Goal: Information Seeking & Learning: Compare options

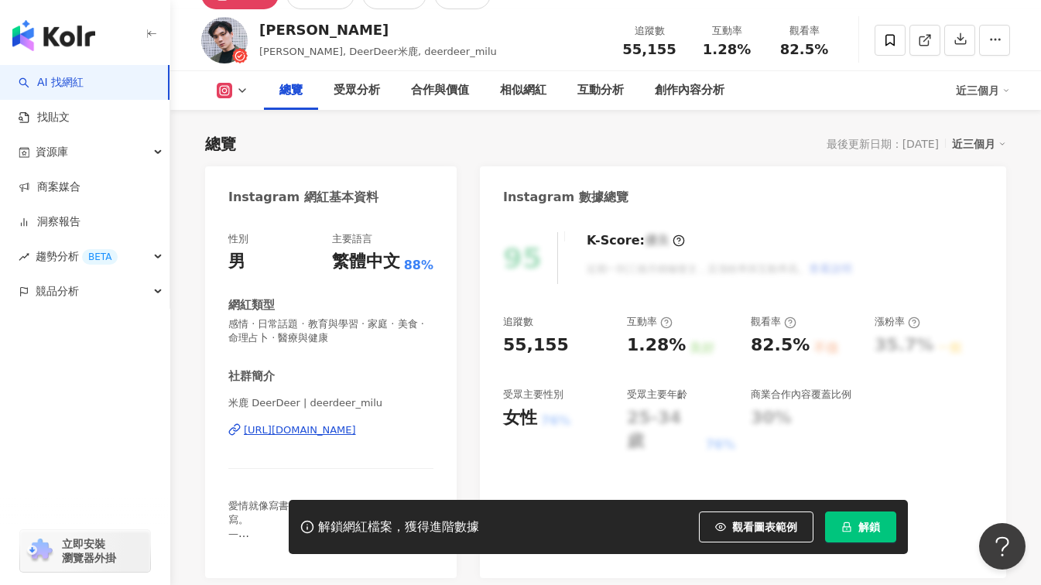
scroll to position [155, 0]
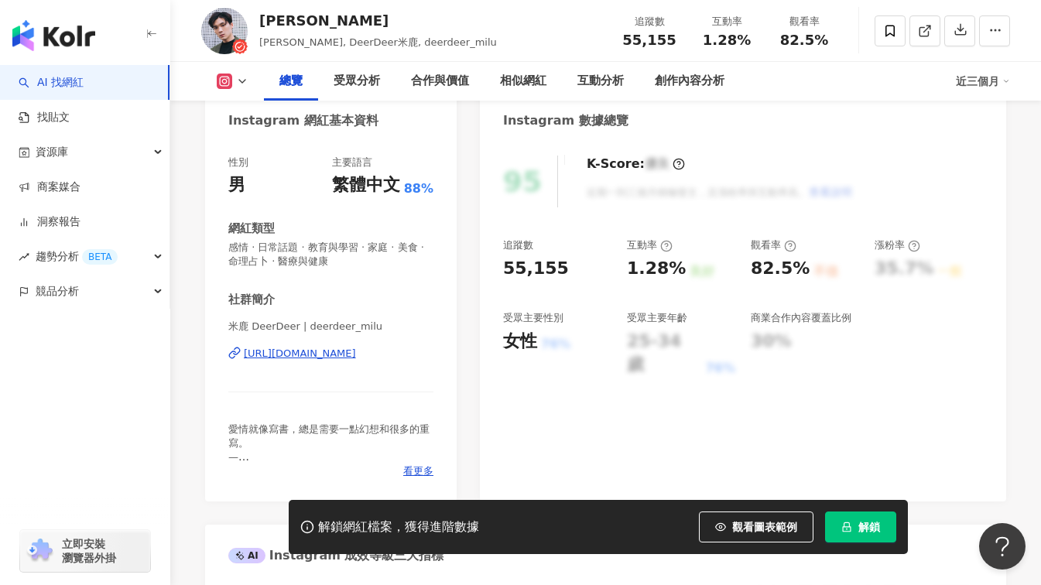
click at [356, 355] on div "https://www.instagram.com/deerdeer_milu/" at bounding box center [300, 354] width 112 height 14
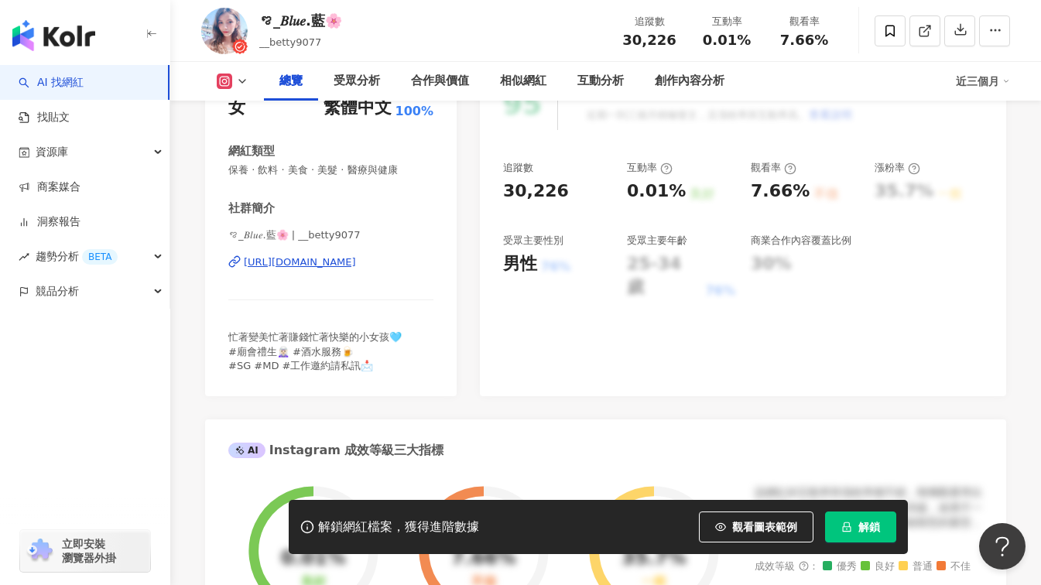
scroll to position [232, 0]
drag, startPoint x: 671, startPoint y: 40, endPoint x: 609, endPoint y: 48, distance: 62.4
click at [609, 48] on div "ꨄ_𝐵𝑙𝑢𝑒.藍🌸 __betty9077 追蹤數 30,226 互動率 0.01% 觀看率 7.66%" at bounding box center [605, 30] width 871 height 61
copy span "30,226"
drag, startPoint x: 708, startPoint y: 43, endPoint x: 748, endPoint y: 43, distance: 40.3
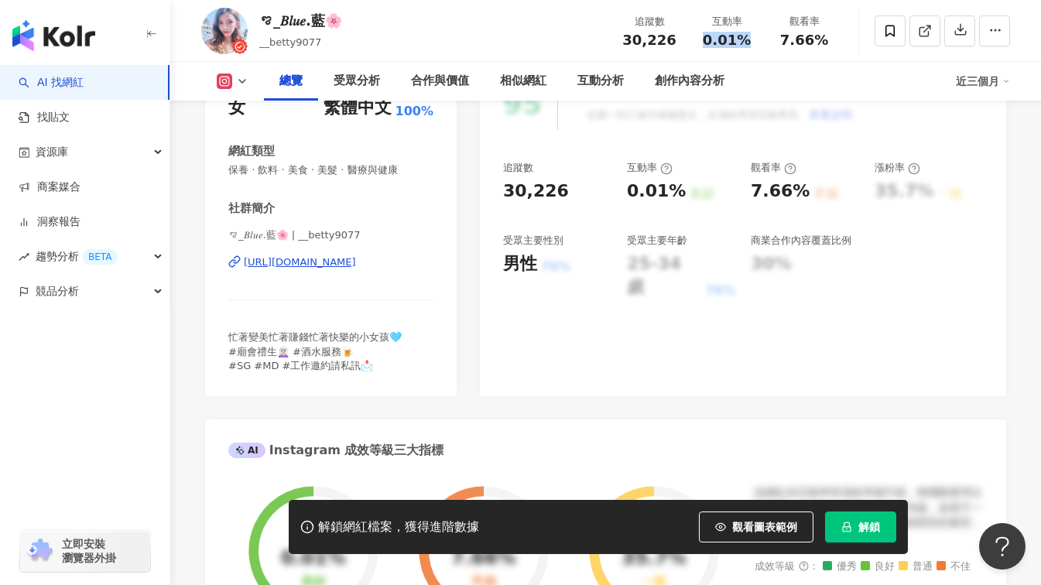
click at [748, 43] on span "0.01%" at bounding box center [727, 40] width 48 height 15
copy span "0.01%"
drag, startPoint x: 800, startPoint y: 190, endPoint x: 742, endPoint y: 200, distance: 58.9
click at [742, 200] on div "追蹤數 30,226 互動率 0.01% 良好 觀看率 7.66% 不佳 漲粉率 35.7% 一般 受眾主要性別 男性 76% 受眾主要年齡 25-34 歲 …" at bounding box center [743, 230] width 480 height 139
copy div "觀看率 7.66%"
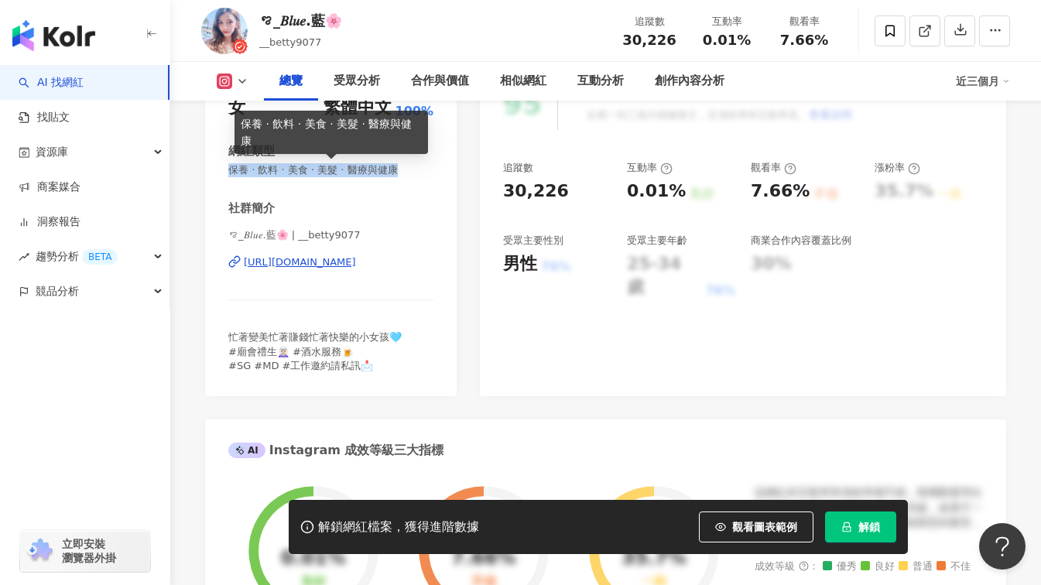
drag, startPoint x: 228, startPoint y: 173, endPoint x: 416, endPoint y: 173, distance: 188.9
click at [416, 173] on div "性別 女 主要語言 繁體中文 100% 網紅類型 保養 · 飲料 · 美食 · 美髮 · 醫療與健康 社群簡介 ꨄ_𝐵𝑙𝑢𝑒.藍🌸 | __betty9077…" at bounding box center [331, 230] width 252 height 334
copy span "保養 · 飲料 · 美食 · 美髮 · 醫療與健康"
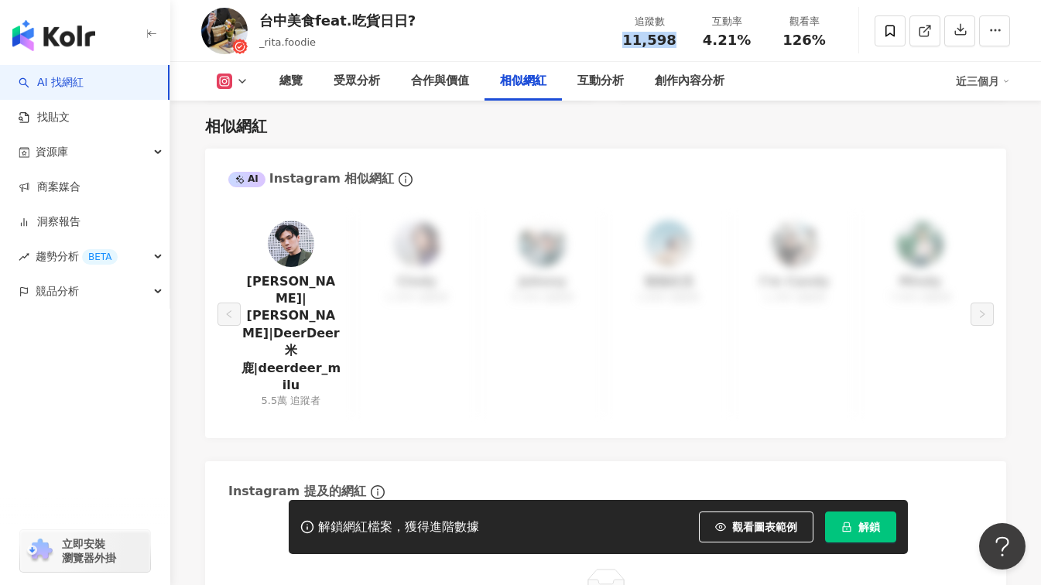
drag, startPoint x: 678, startPoint y: 42, endPoint x: 622, endPoint y: 37, distance: 56.7
click at [622, 37] on div "11,598" at bounding box center [649, 40] width 59 height 15
copy span "11,598"
drag, startPoint x: 745, startPoint y: 36, endPoint x: 706, endPoint y: 36, distance: 38.7
click at [706, 36] on span "4.21%" at bounding box center [727, 40] width 48 height 15
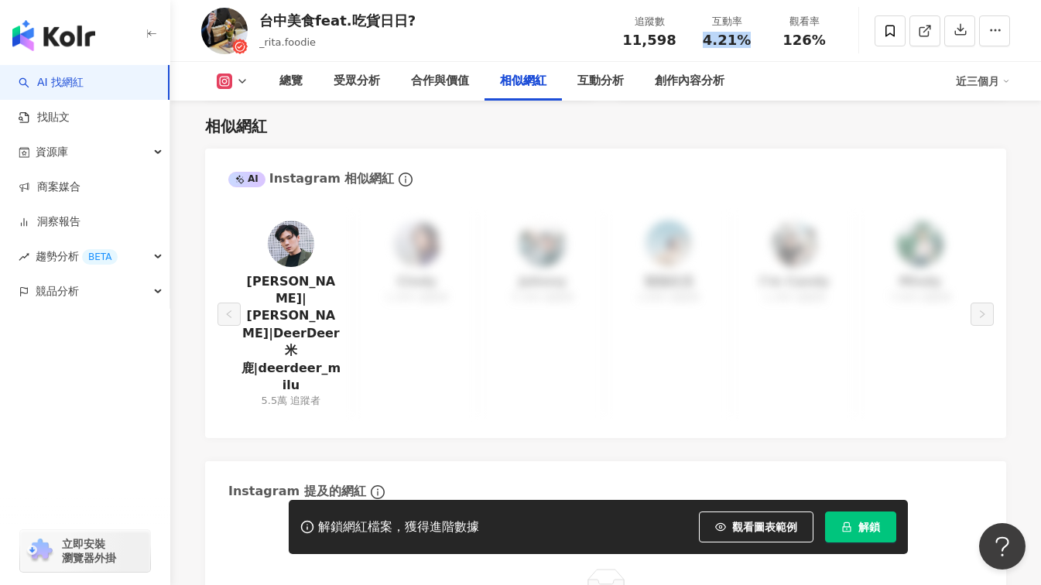
copy span "4.21%"
drag, startPoint x: 826, startPoint y: 39, endPoint x: 786, endPoint y: 41, distance: 40.3
click at [786, 41] on div "126%" at bounding box center [804, 40] width 59 height 15
copy span "126%"
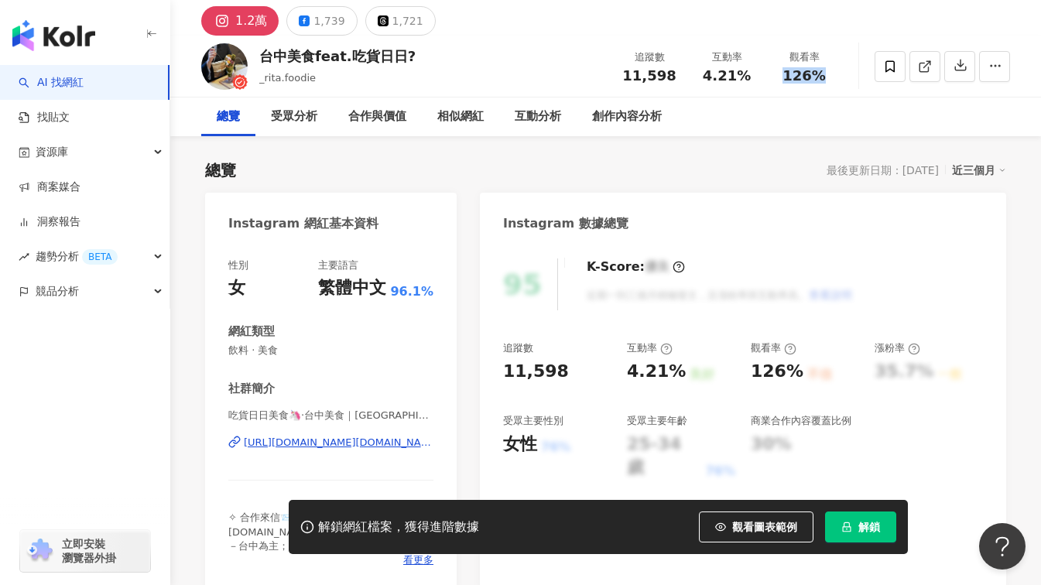
scroll to position [279, 0]
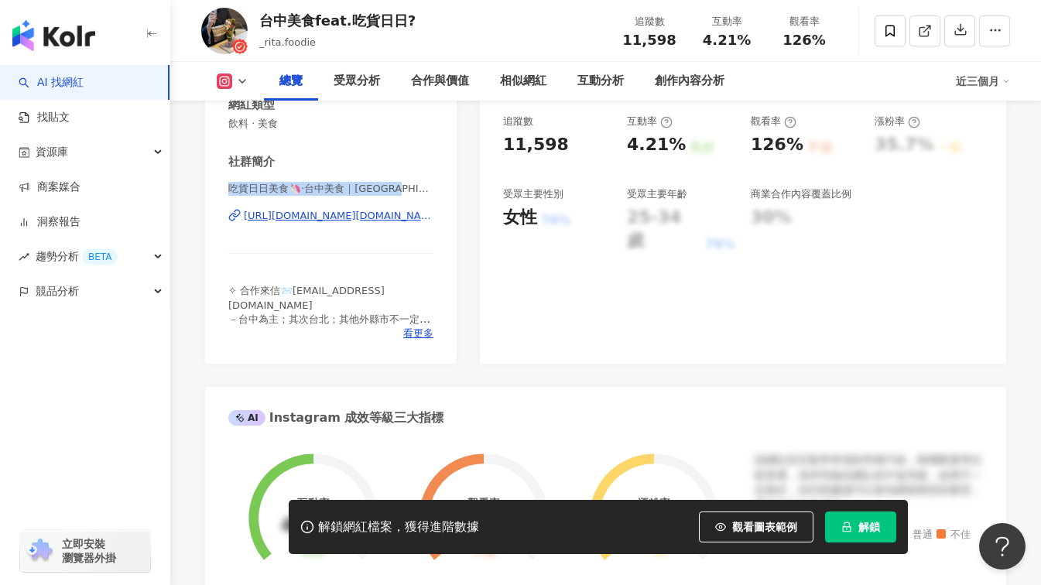
drag, startPoint x: 227, startPoint y: 189, endPoint x: 428, endPoint y: 189, distance: 201.3
click at [428, 189] on div "性別 女 主要語言 繁體中文 96.1% 網紅類型 飲料 · 美食 社群簡介 吃貨日日美食🦄·台中美食｜台北美食｜開箱美食 | _rita.foodie ht…" at bounding box center [331, 190] width 252 height 348
copy span "吃貨日日美食🦄·台中美食｜台北美食｜開箱美"
click at [392, 183] on span "吃貨日日美食🦄·台中美食｜台北美食｜開箱美食 | _rita.foodie" at bounding box center [330, 189] width 205 height 14
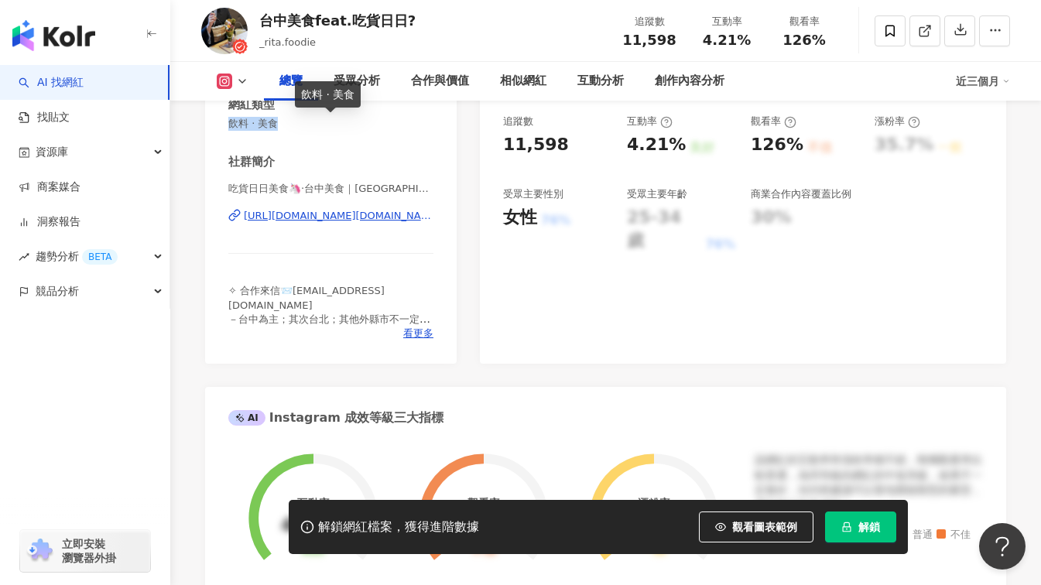
drag, startPoint x: 230, startPoint y: 122, endPoint x: 291, endPoint y: 123, distance: 61.2
click at [291, 123] on span "飲料 · 美食" at bounding box center [330, 124] width 205 height 14
copy span "飲料 · 美食"
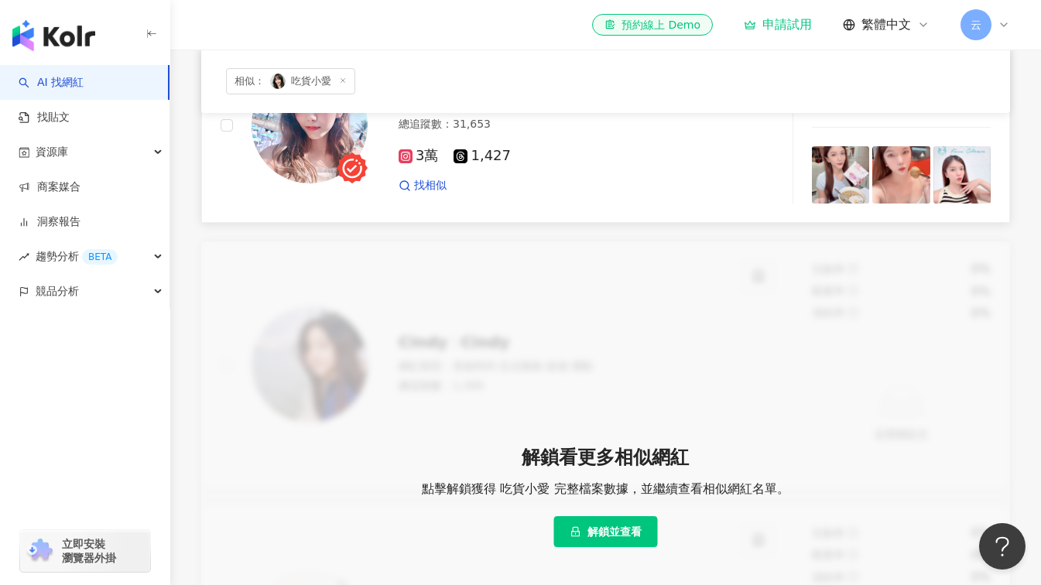
scroll to position [542, 0]
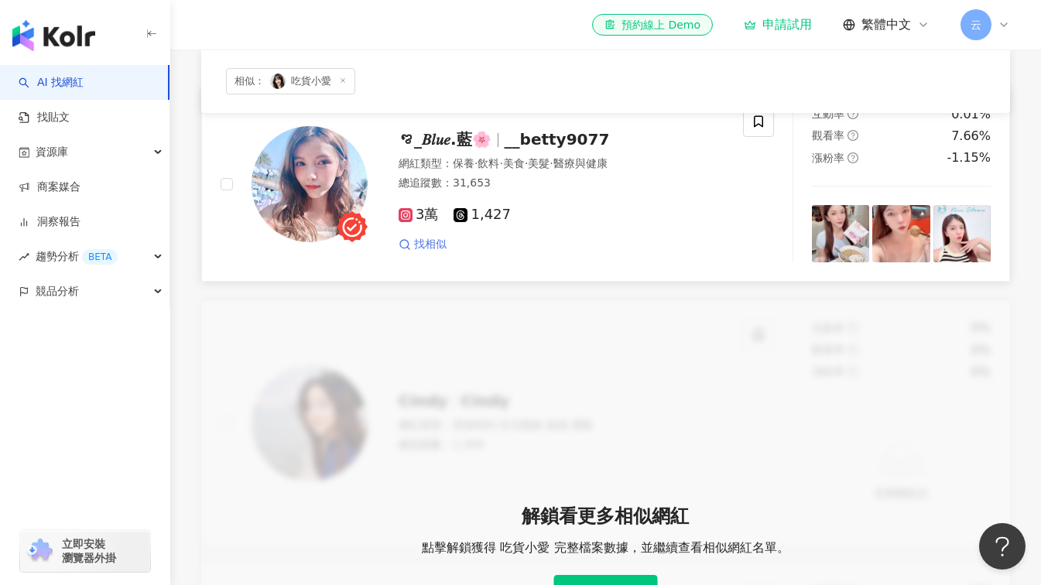
click at [417, 252] on span "找相似" at bounding box center [430, 244] width 33 height 15
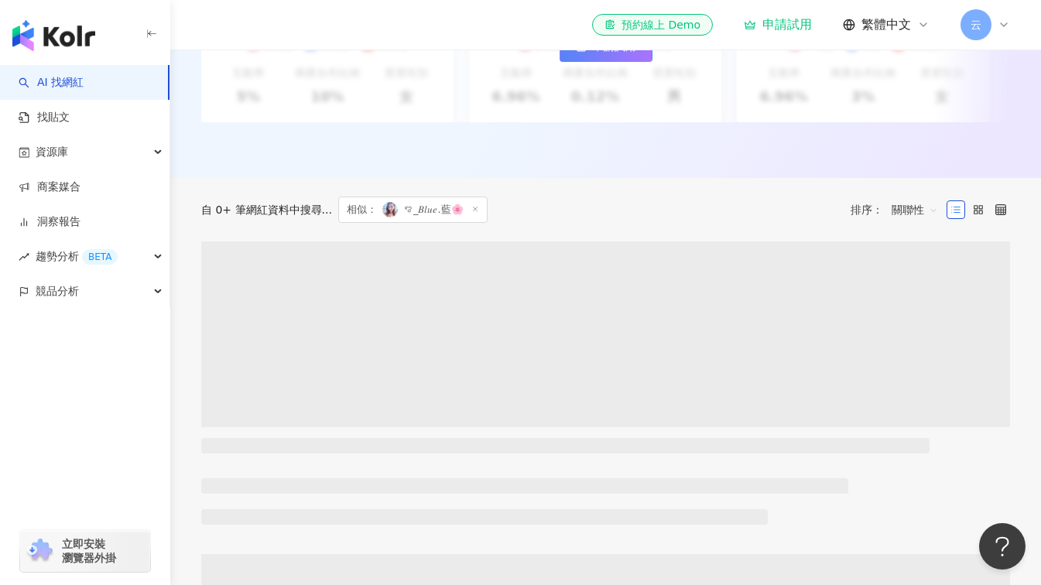
scroll to position [419, 0]
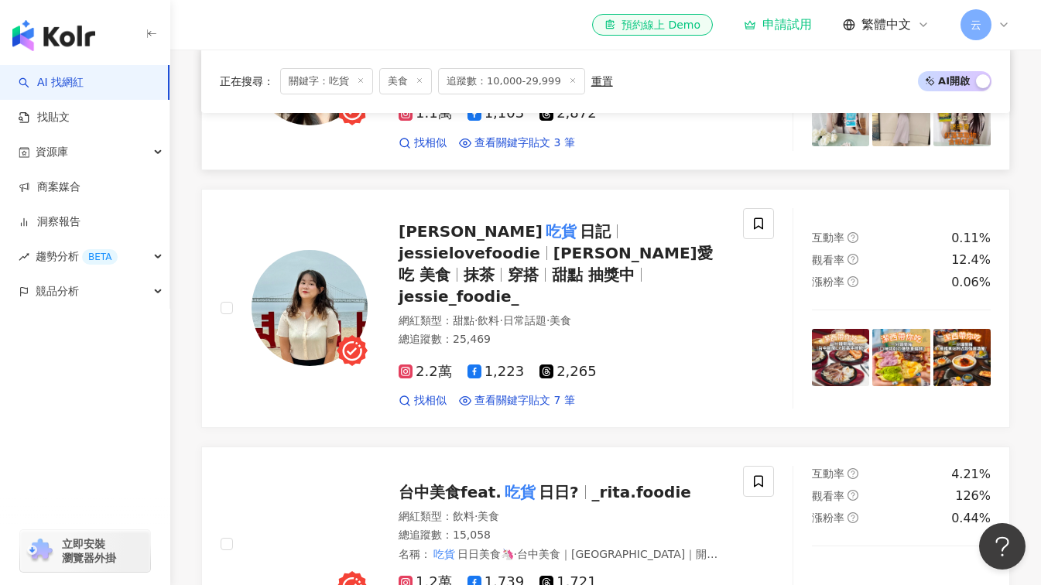
scroll to position [619, 0]
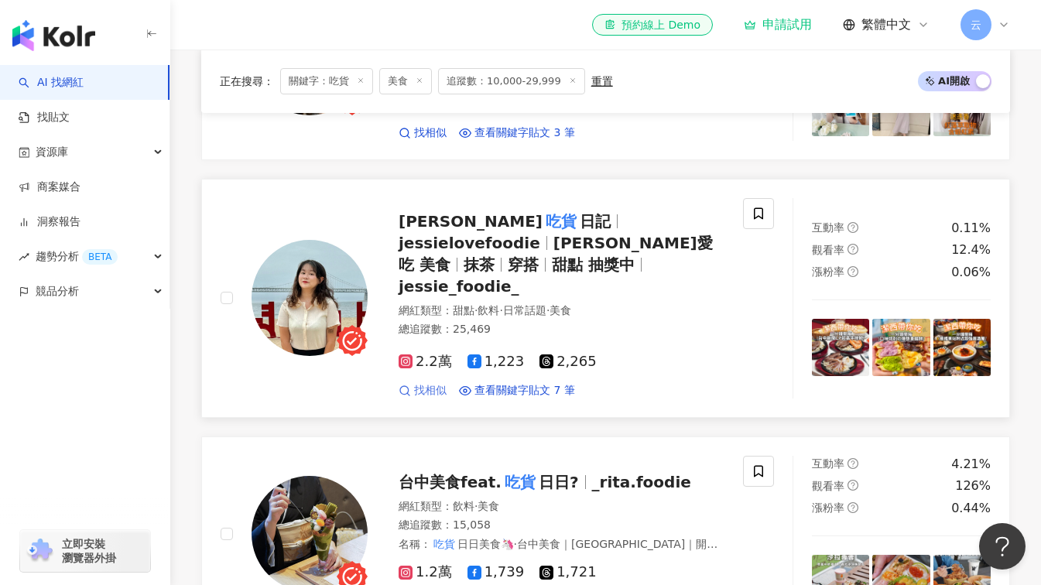
click at [430, 383] on span "找相似" at bounding box center [430, 390] width 33 height 15
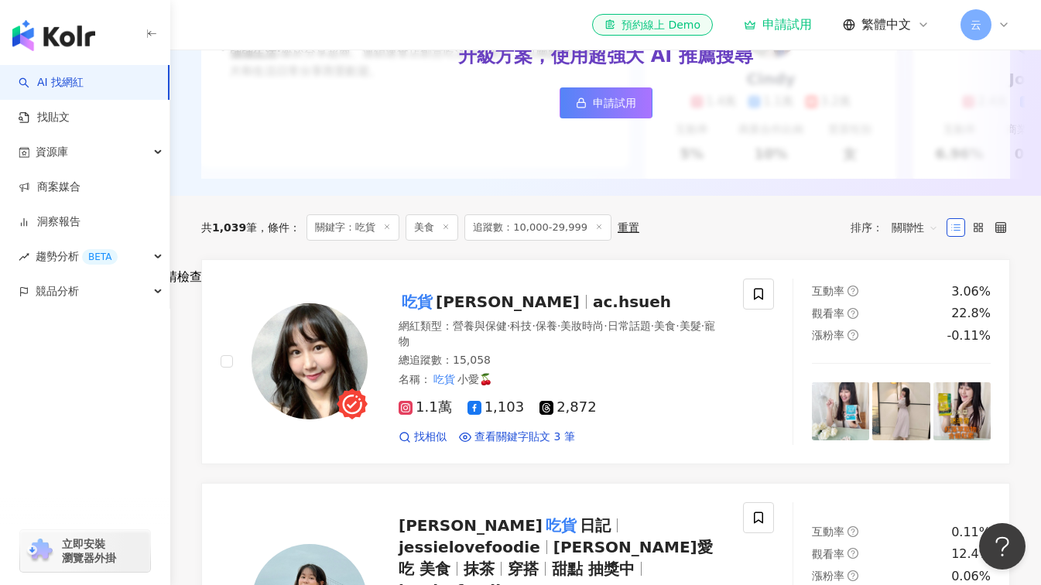
scroll to position [310, 0]
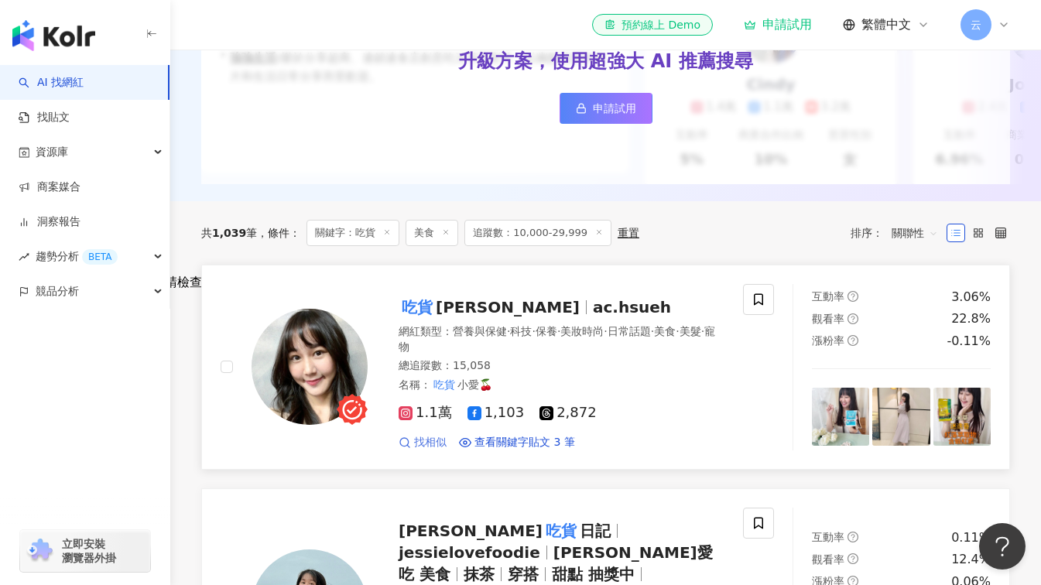
click at [424, 451] on span "找相似" at bounding box center [430, 442] width 33 height 15
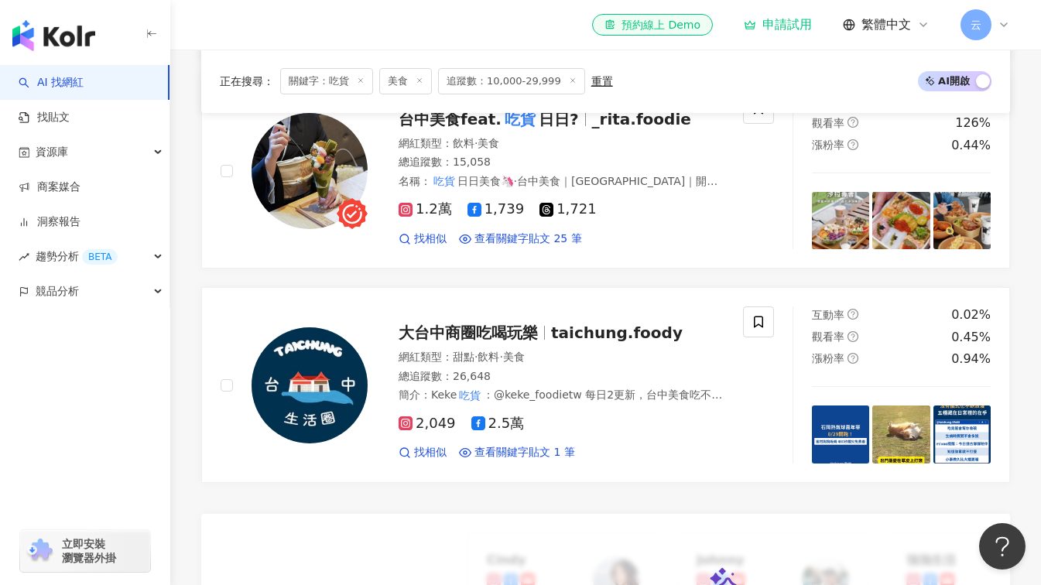
scroll to position [1006, 0]
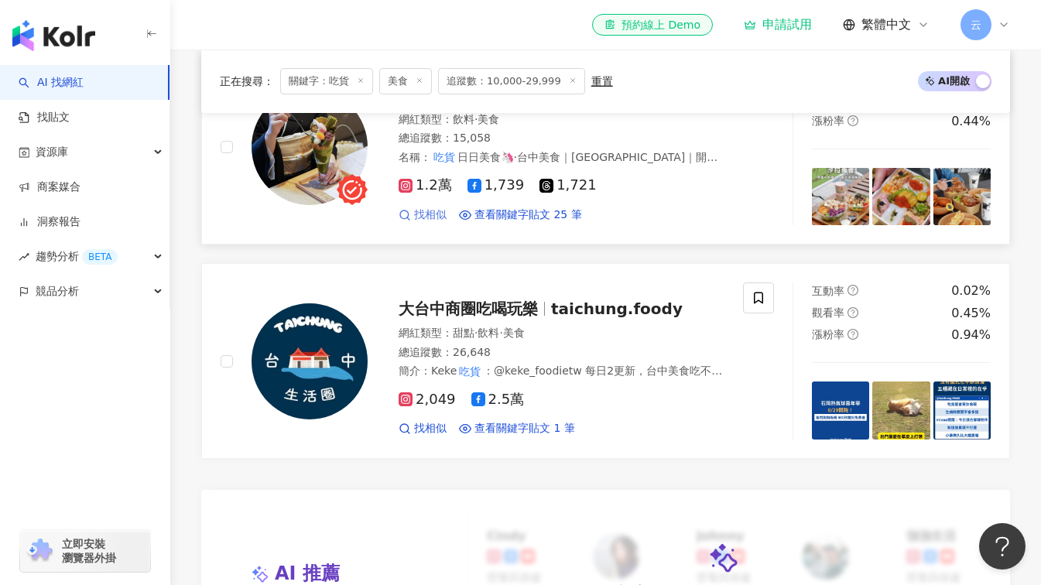
click at [438, 207] on span "找相似" at bounding box center [430, 214] width 33 height 15
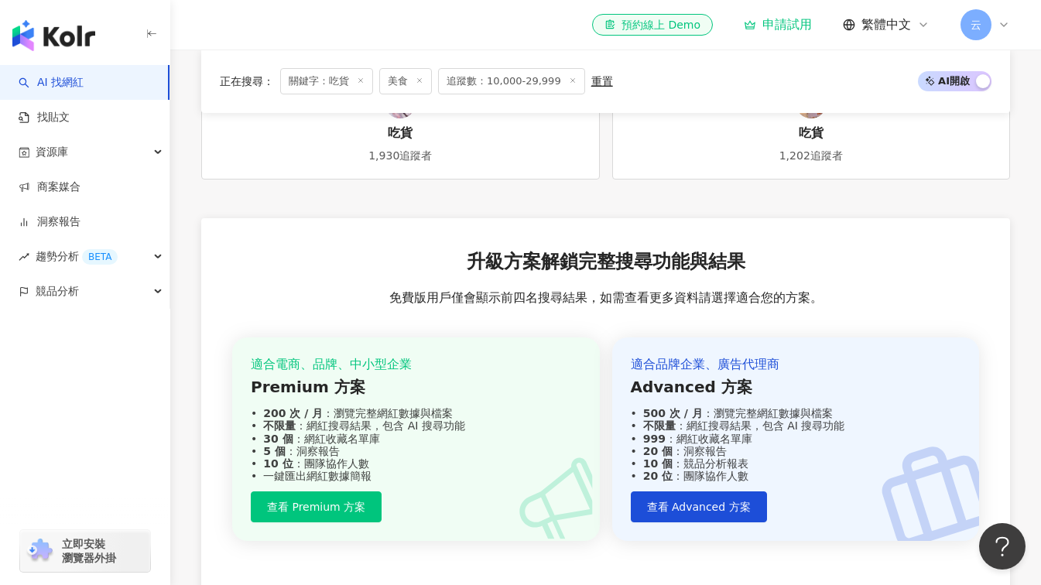
scroll to position [1703, 0]
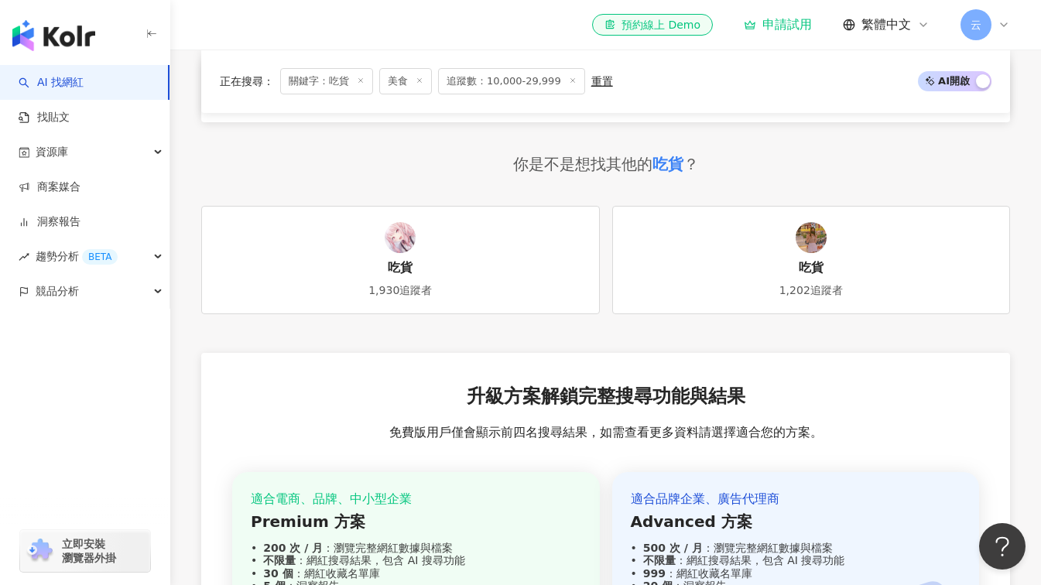
click at [389, 251] on div at bounding box center [400, 237] width 31 height 31
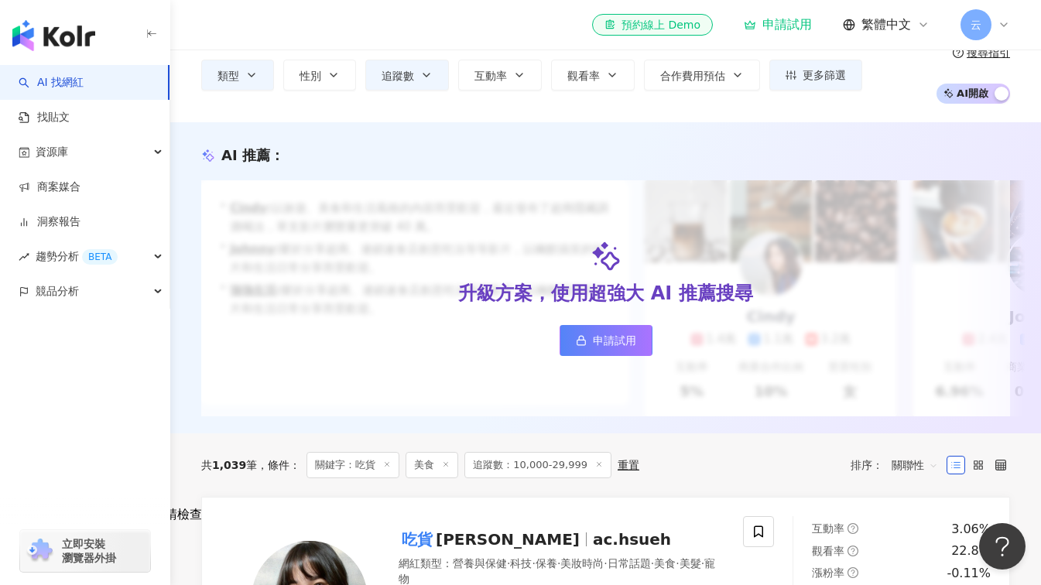
scroll to position [0, 0]
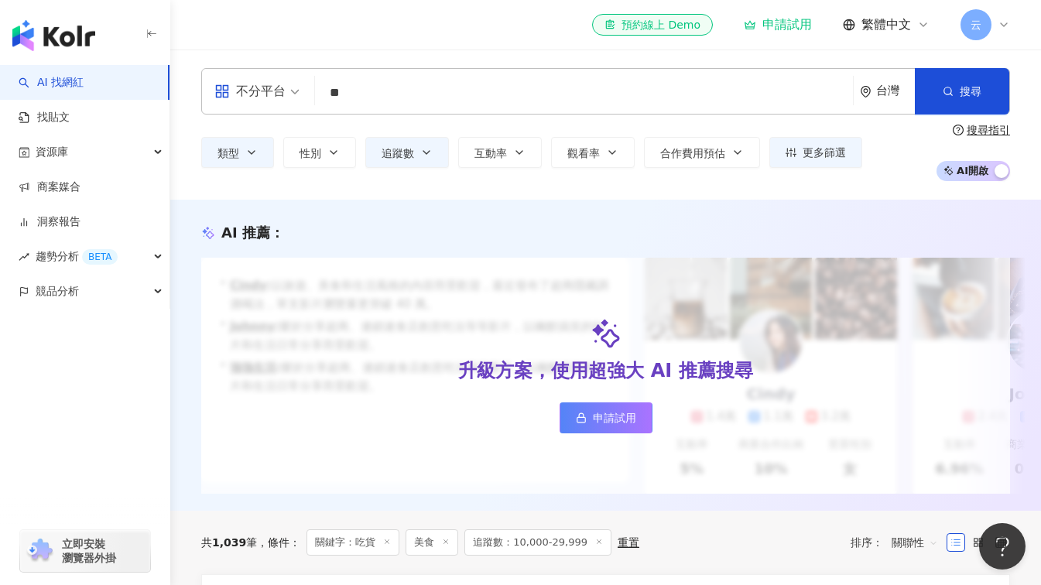
click at [371, 96] on input "**" at bounding box center [584, 92] width 526 height 29
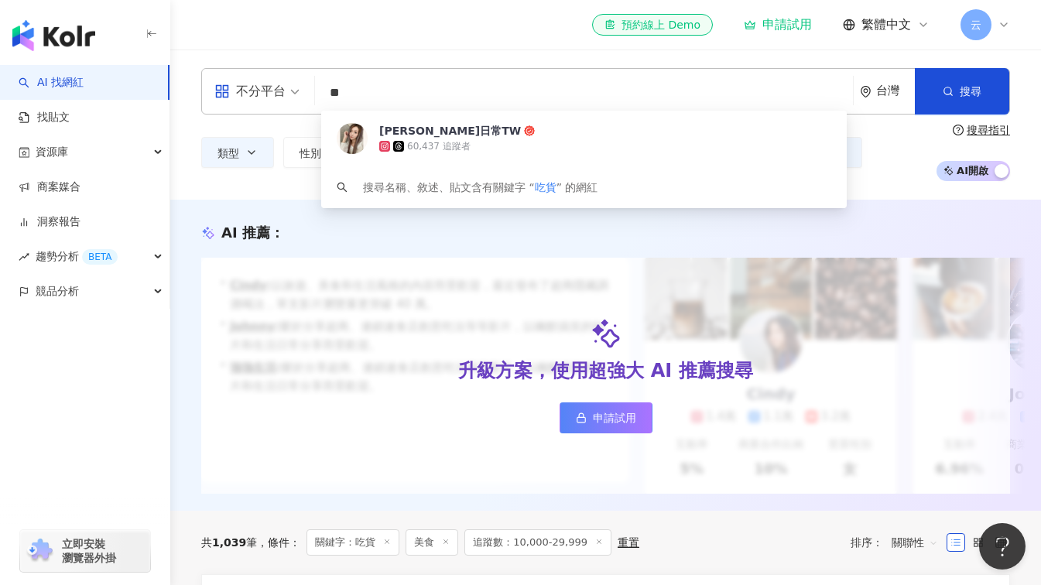
type input "*"
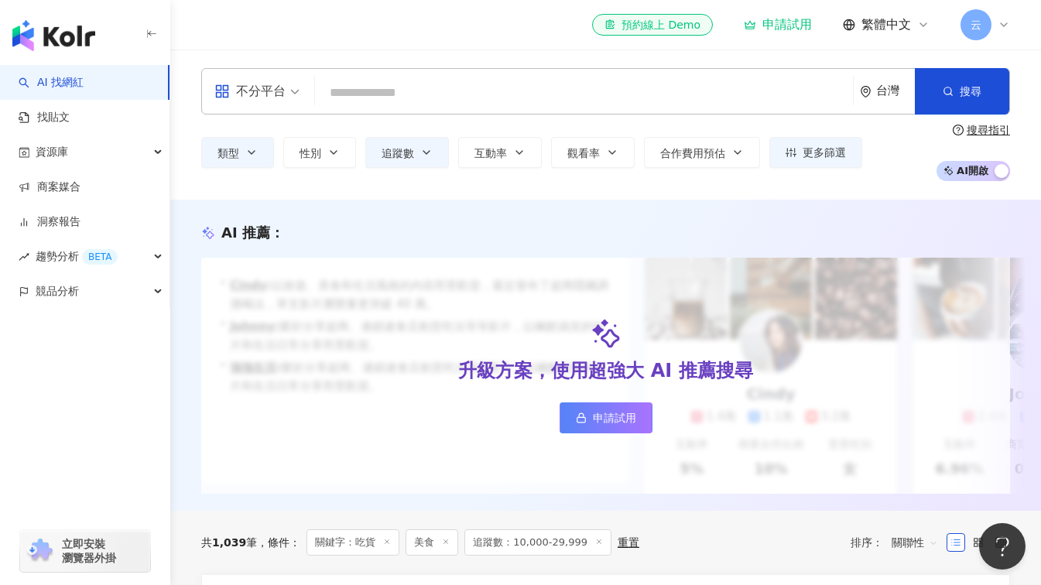
click at [471, 105] on input "search" at bounding box center [584, 92] width 526 height 29
click at [407, 94] on input "search" at bounding box center [584, 92] width 526 height 29
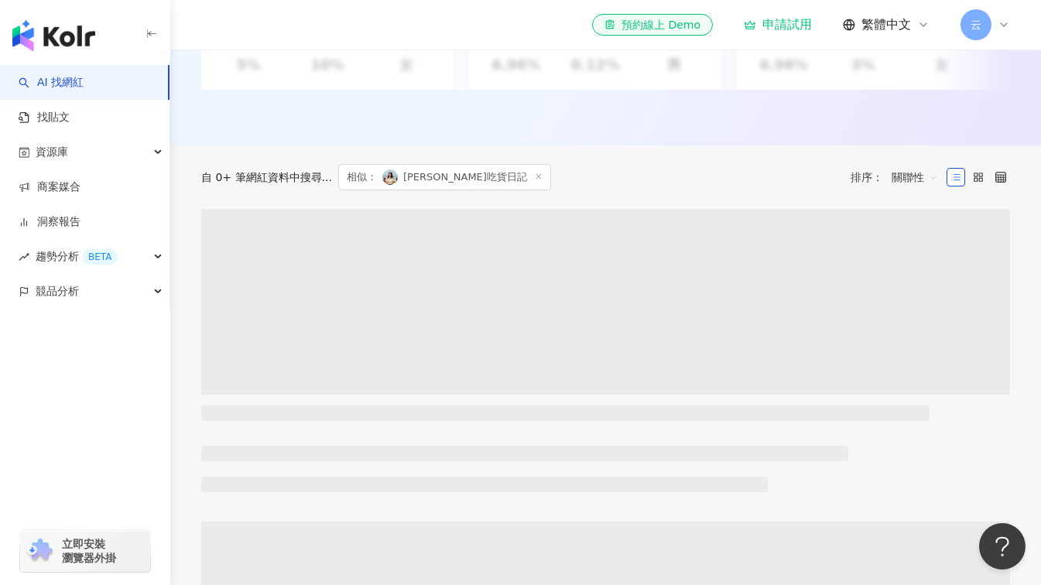
scroll to position [419, 0]
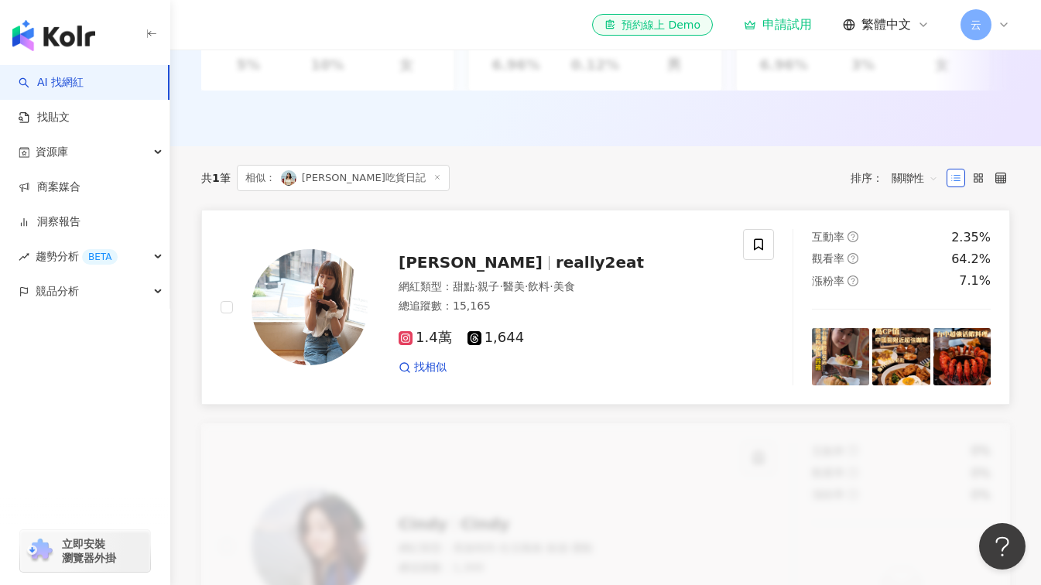
click at [556, 272] on span "really2eat" at bounding box center [600, 262] width 88 height 19
click at [427, 375] on span "找相似" at bounding box center [430, 367] width 33 height 15
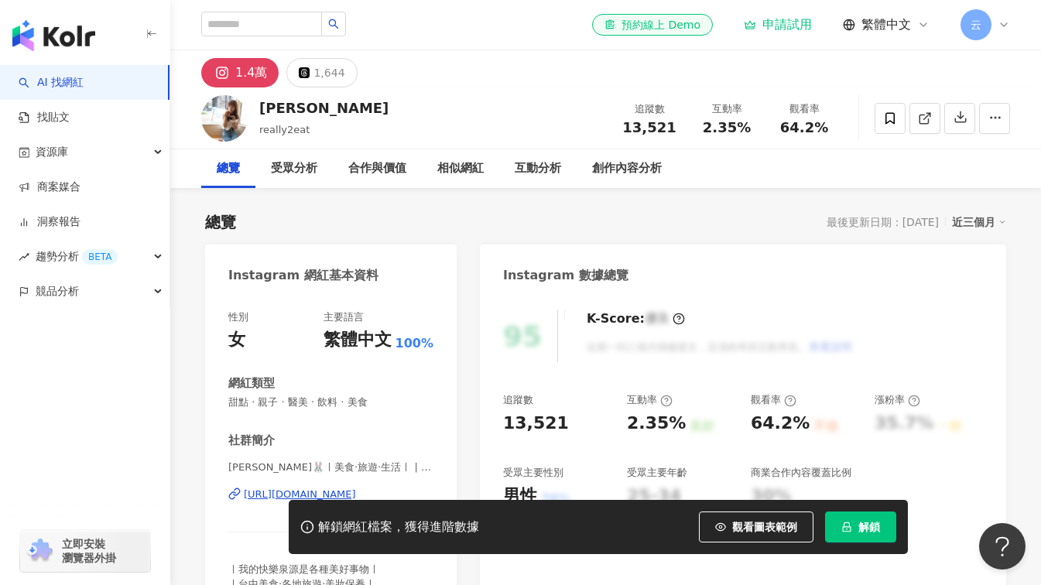
scroll to position [232, 0]
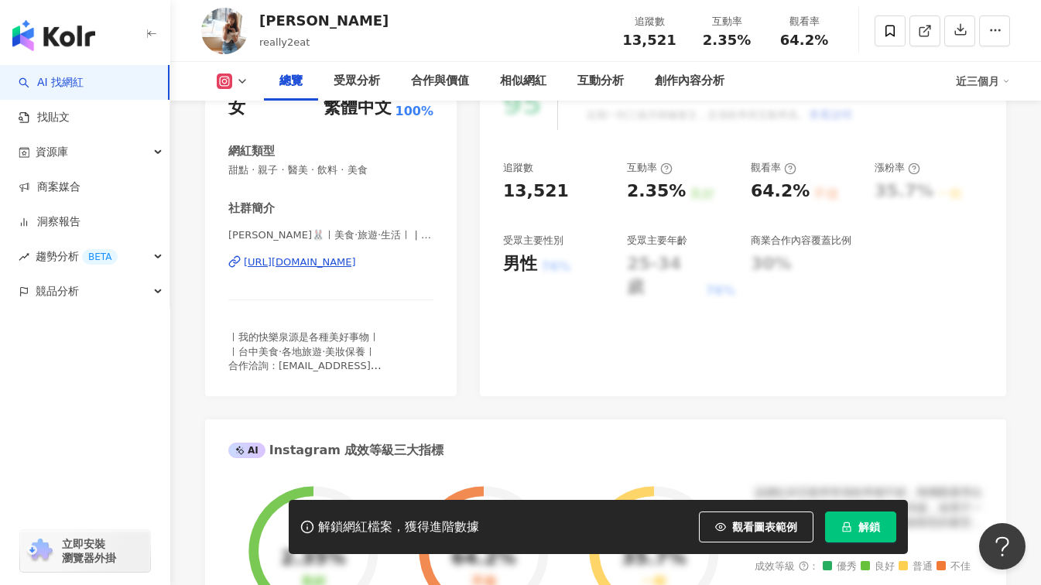
click at [356, 262] on div "https://www.instagram.com/really2eat/" at bounding box center [300, 262] width 112 height 14
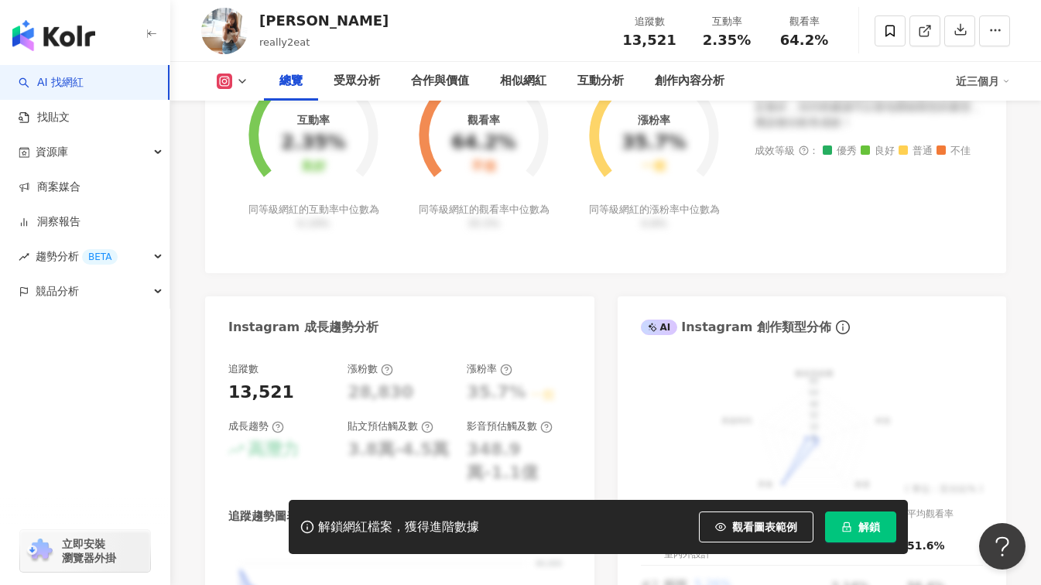
scroll to position [310, 0]
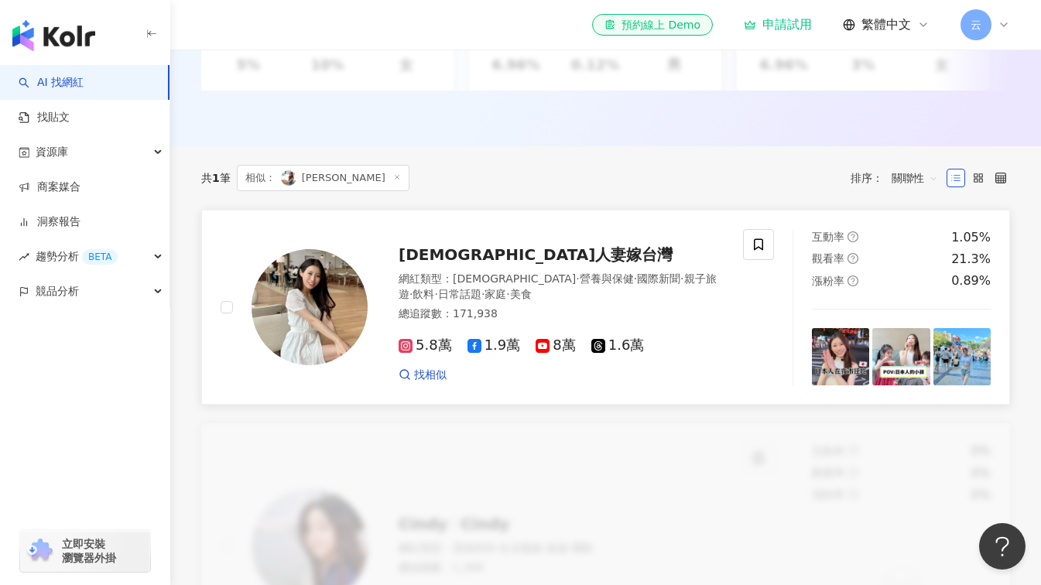
click at [463, 264] on span "[DEMOGRAPHIC_DATA]人妻嫁台灣" at bounding box center [536, 254] width 274 height 19
click at [430, 383] on span "找相似" at bounding box center [430, 375] width 33 height 15
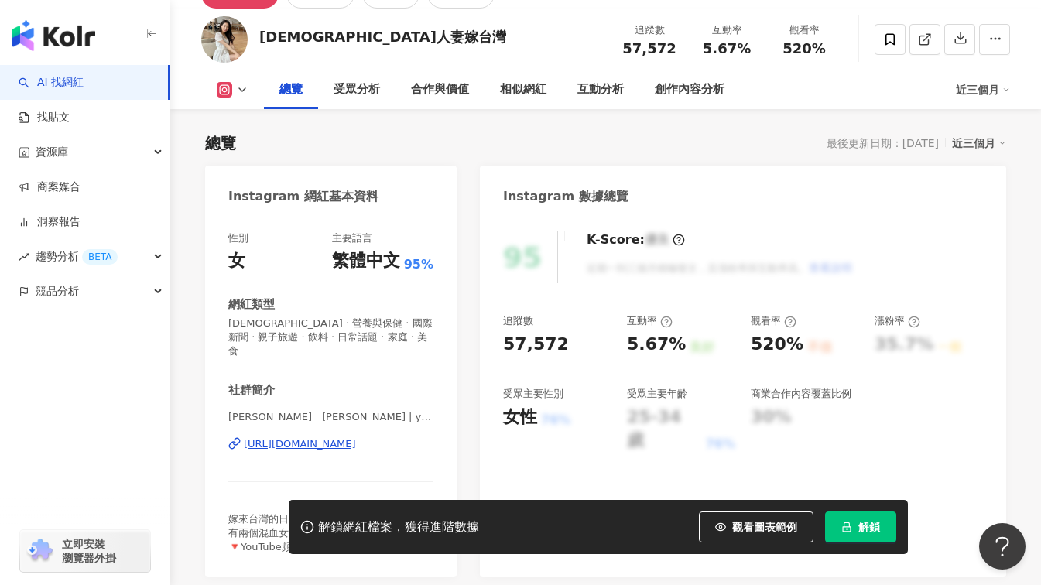
scroll to position [232, 0]
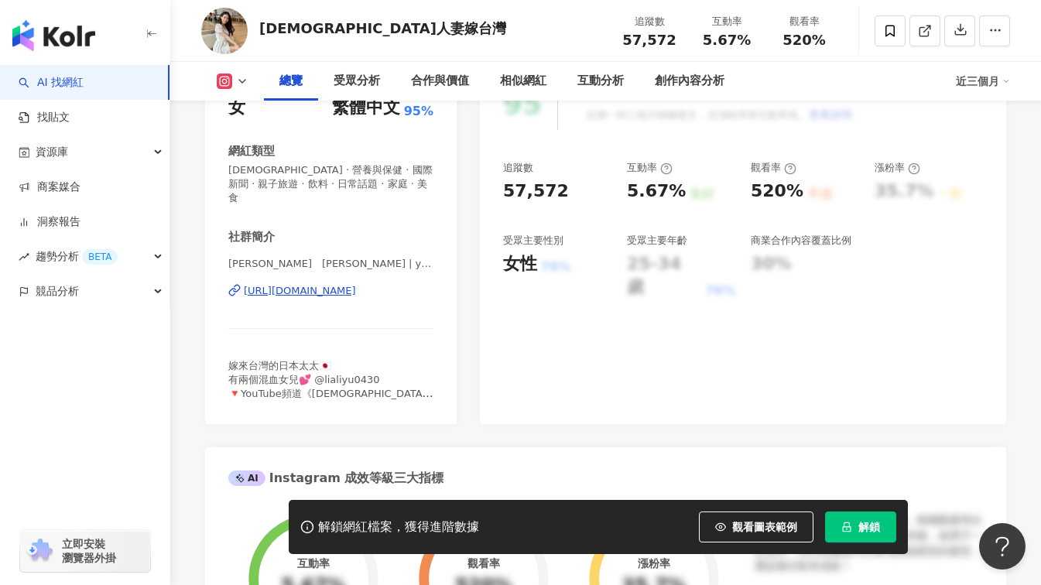
click at [356, 284] on div "[URL][DOMAIN_NAME]" at bounding box center [300, 291] width 112 height 14
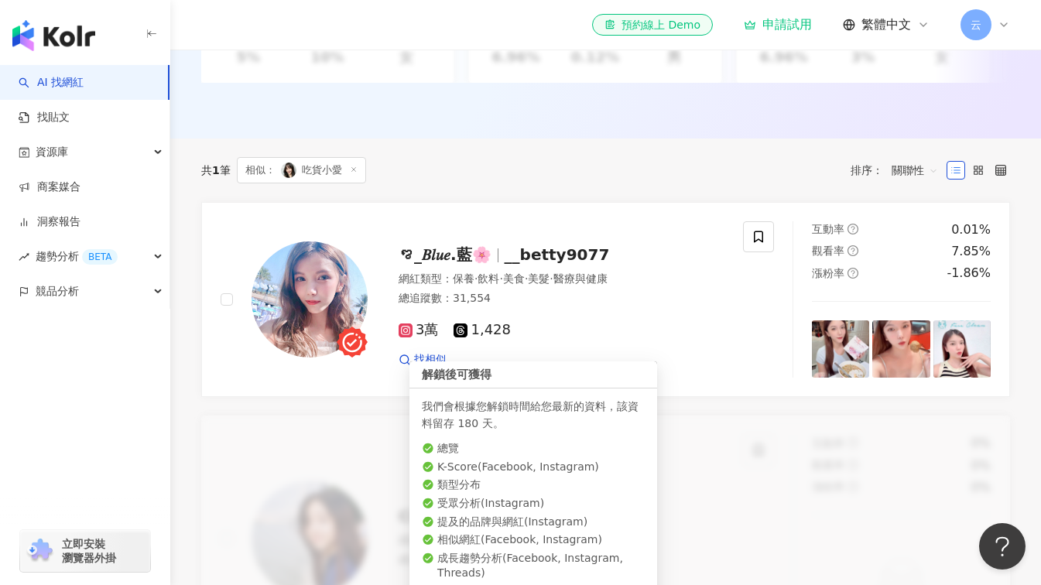
scroll to position [419, 0]
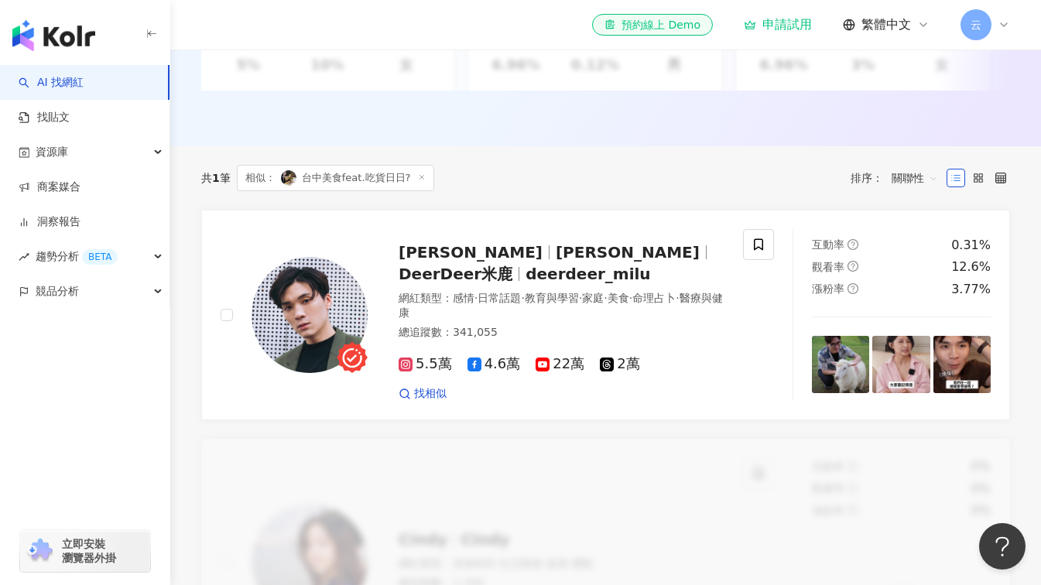
scroll to position [574, 0]
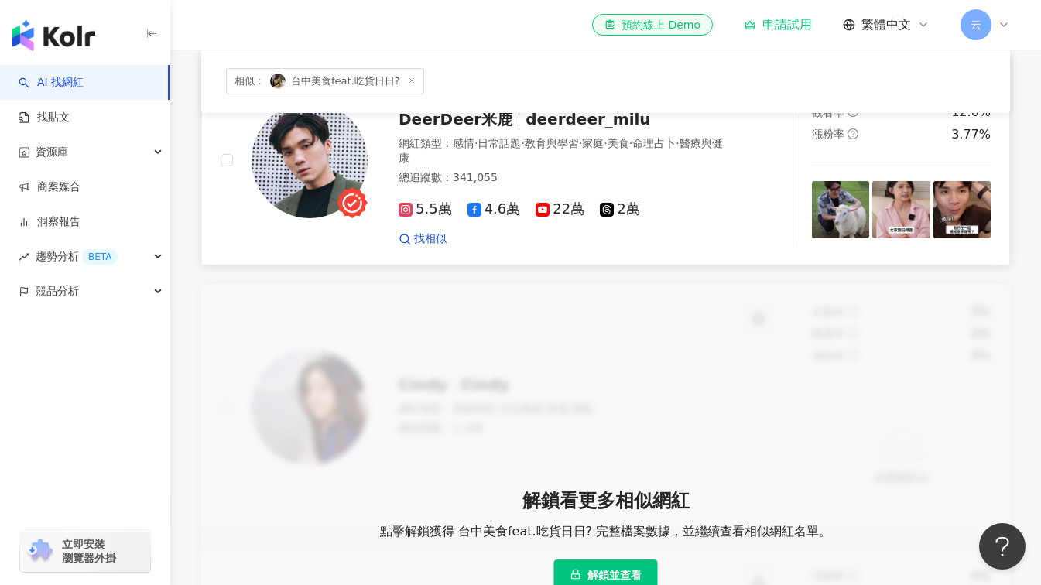
click at [419, 239] on div "5.5萬 4.6萬 22萬 2萬 找相似" at bounding box center [562, 217] width 326 height 57
click at [430, 247] on span "找相似" at bounding box center [430, 238] width 33 height 15
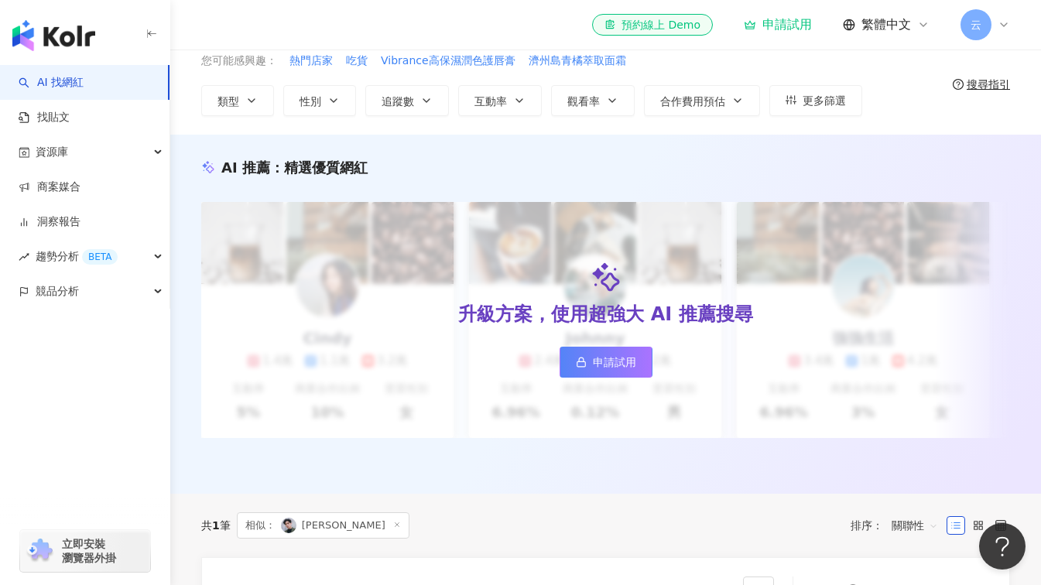
scroll to position [387, 0]
